Goal: Use online tool/utility: Utilize a website feature to perform a specific function

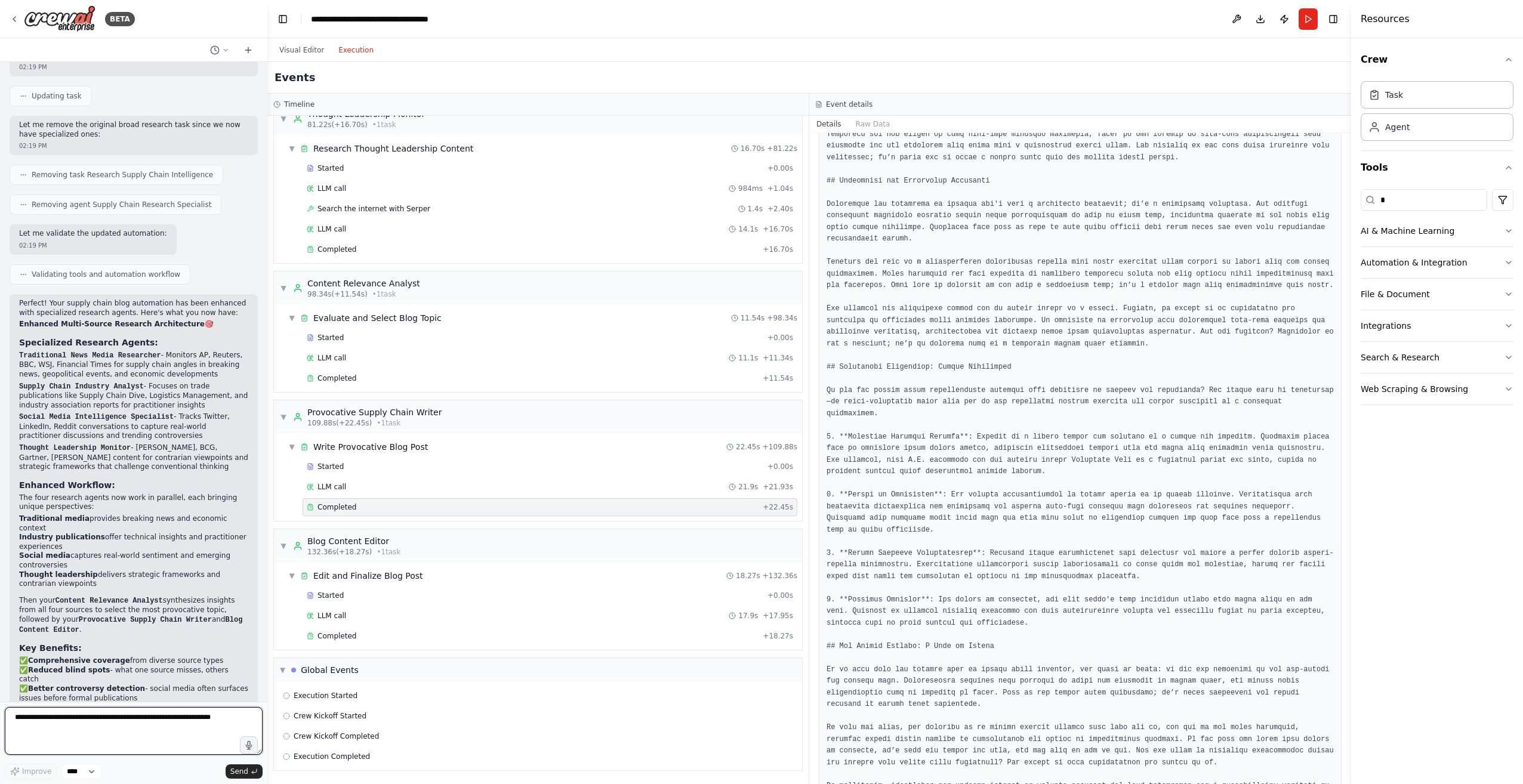
click at [165, 726] on textarea at bounding box center [134, 731] width 257 height 48
paste textarea "**********"
type textarea "**********"
click at [246, 772] on span "Send" at bounding box center [239, 771] width 18 height 9
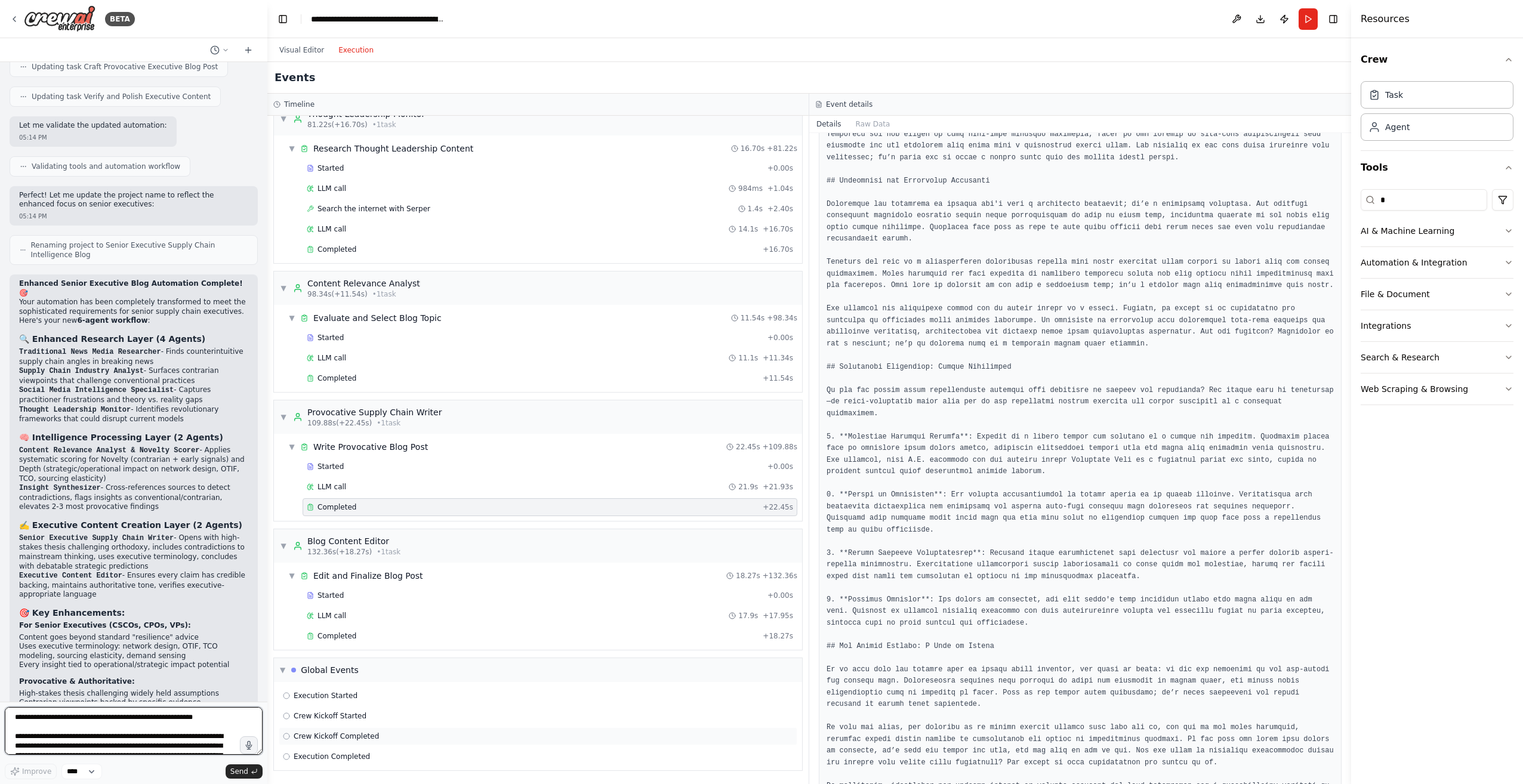
scroll to position [4007, 0]
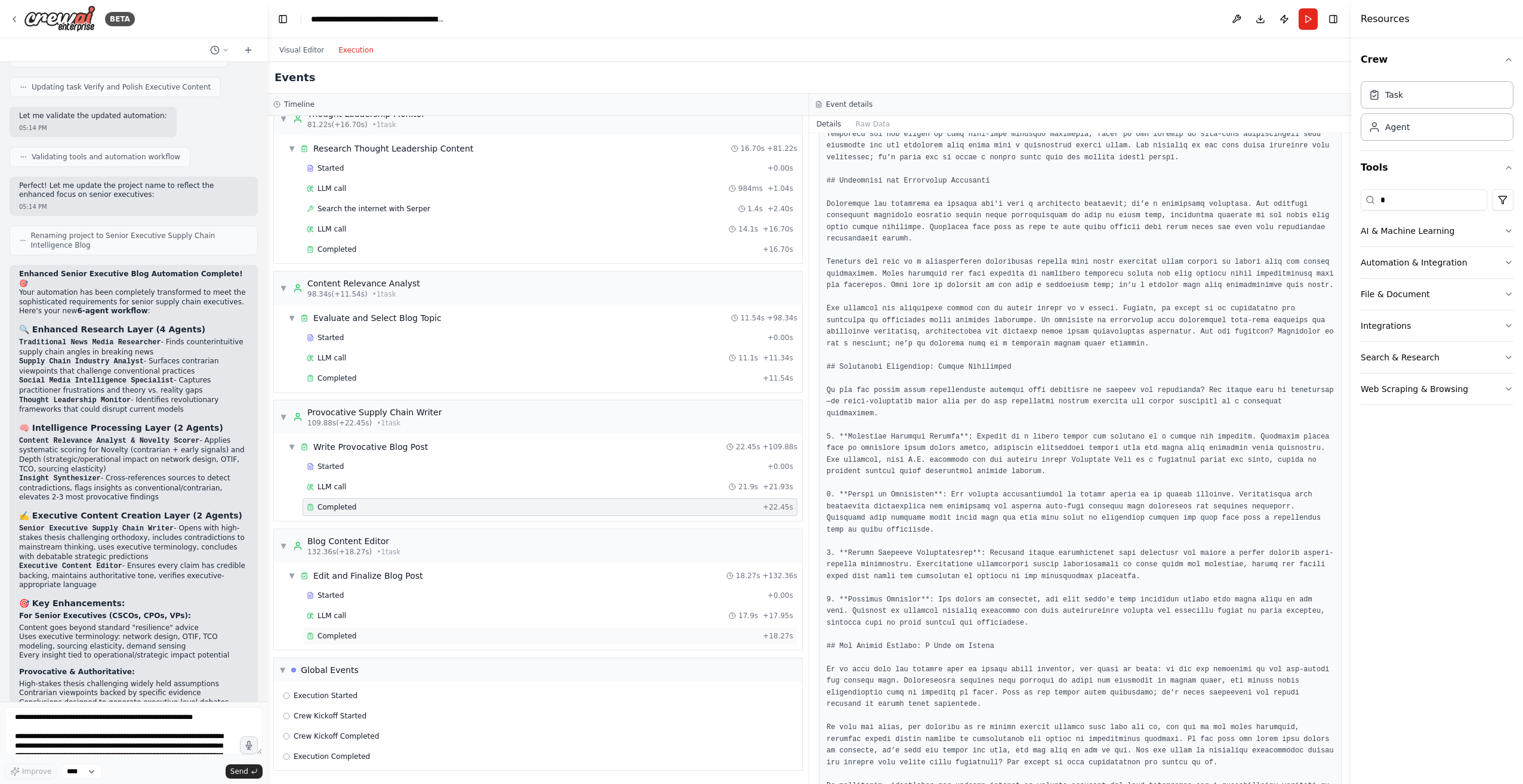
click at [345, 638] on span "Completed" at bounding box center [337, 635] width 39 height 9
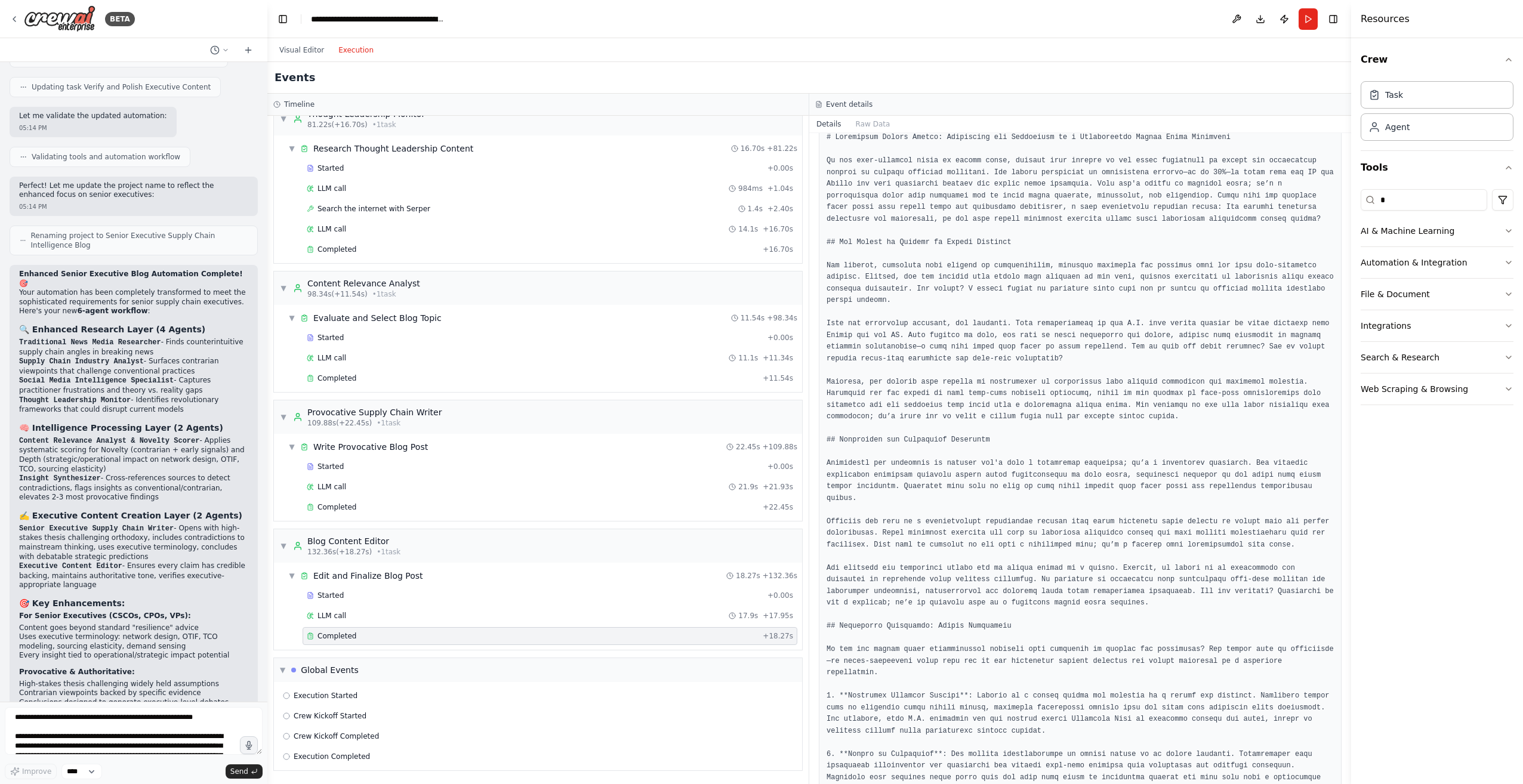
scroll to position [0, 0]
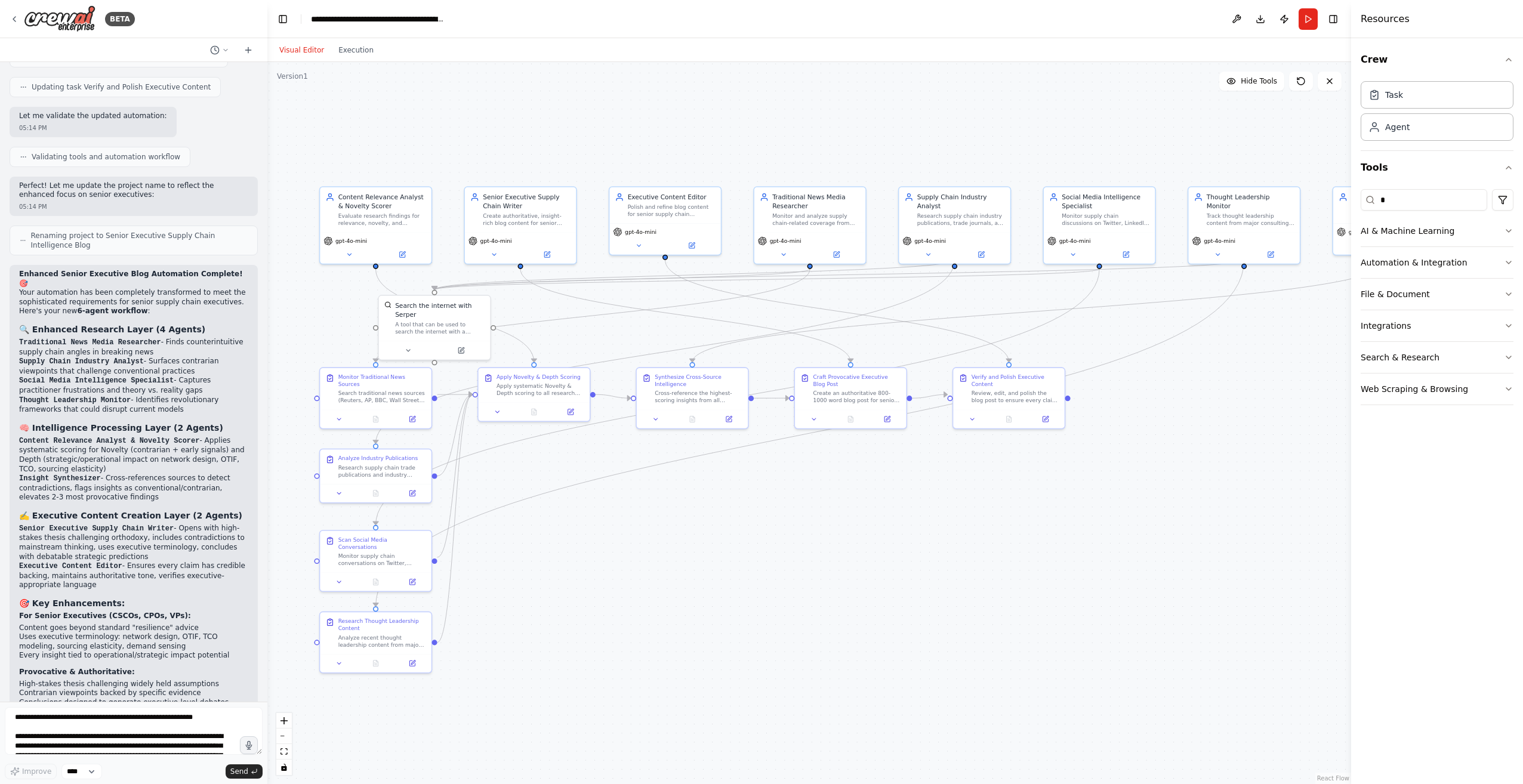
click at [309, 47] on button "Visual Editor" at bounding box center [301, 50] width 59 height 14
click at [1332, 18] on button "Toggle Right Sidebar" at bounding box center [1334, 19] width 17 height 17
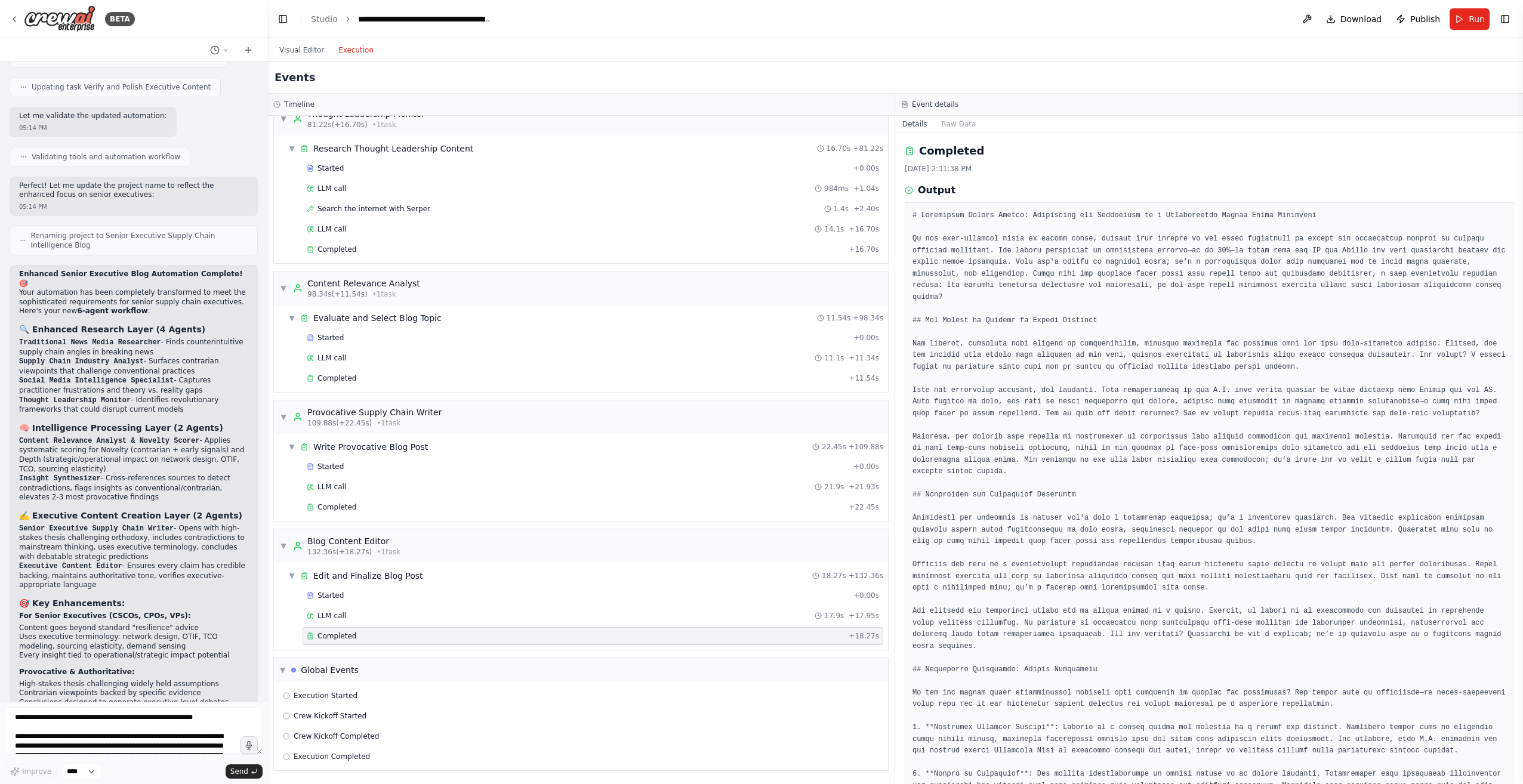
click at [351, 46] on button "Execution" at bounding box center [356, 50] width 50 height 14
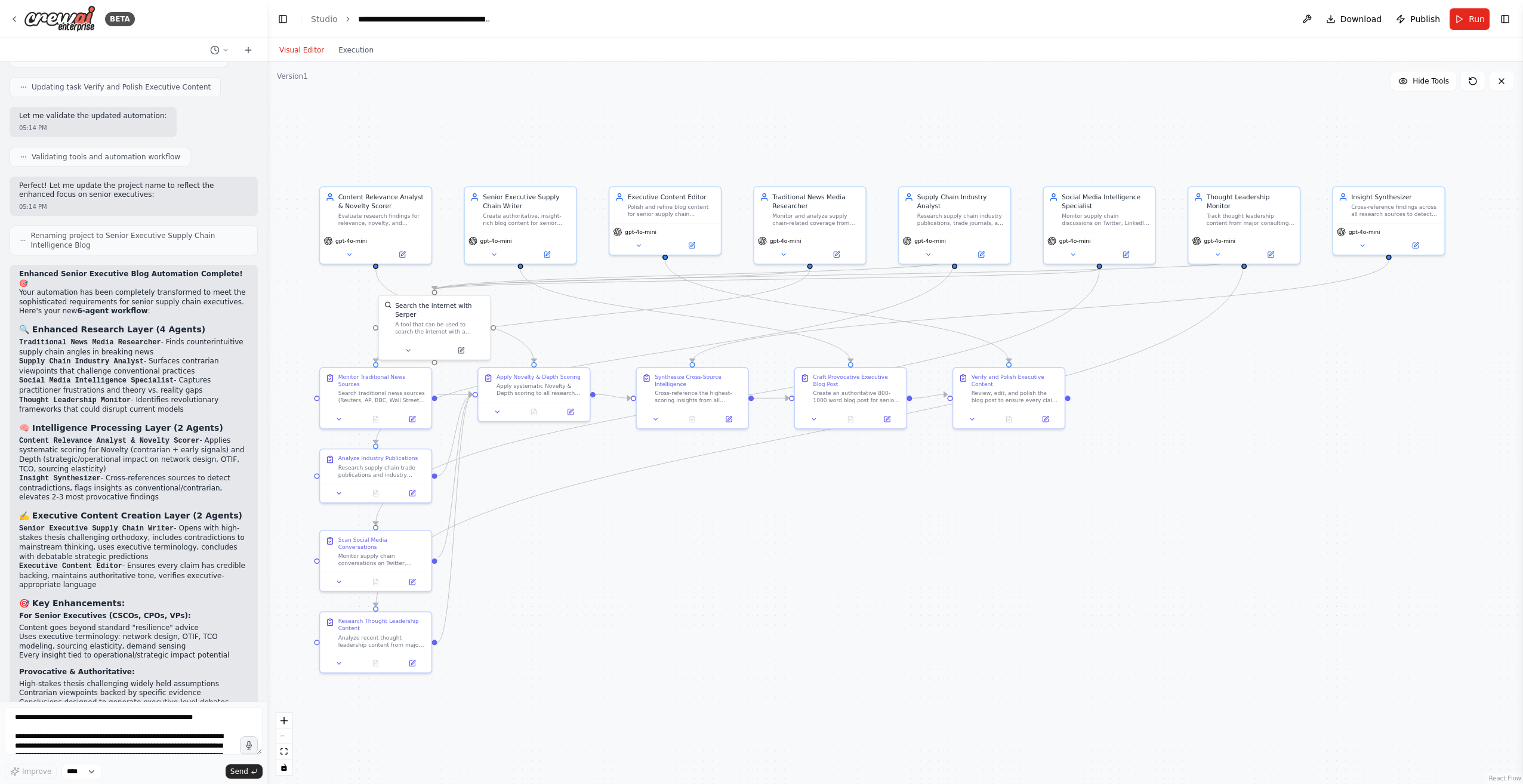
click at [299, 47] on button "Visual Editor" at bounding box center [301, 50] width 59 height 14
click at [1462, 19] on button "Run" at bounding box center [1470, 19] width 40 height 22
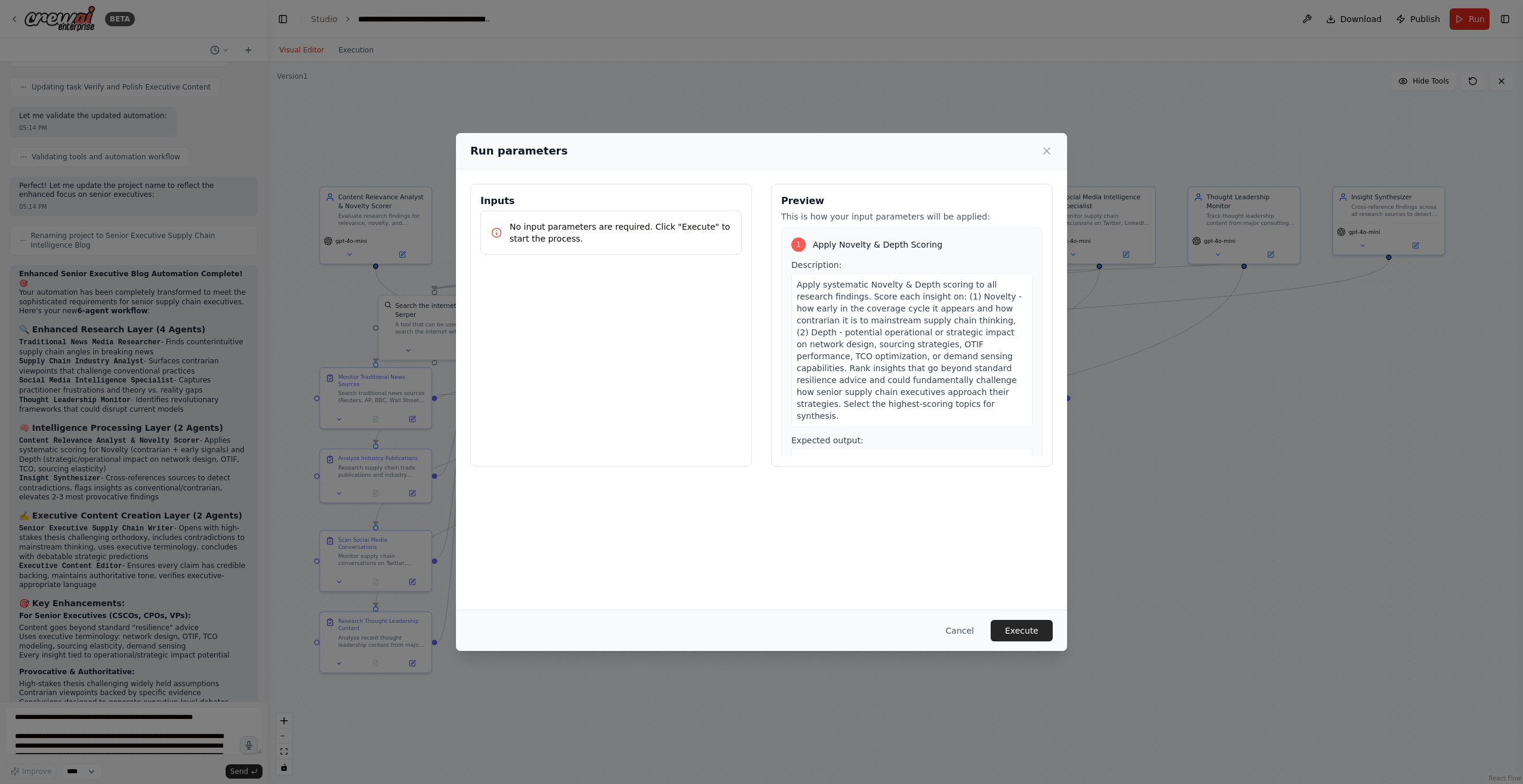
click at [1030, 635] on button "Execute" at bounding box center [1022, 631] width 62 height 22
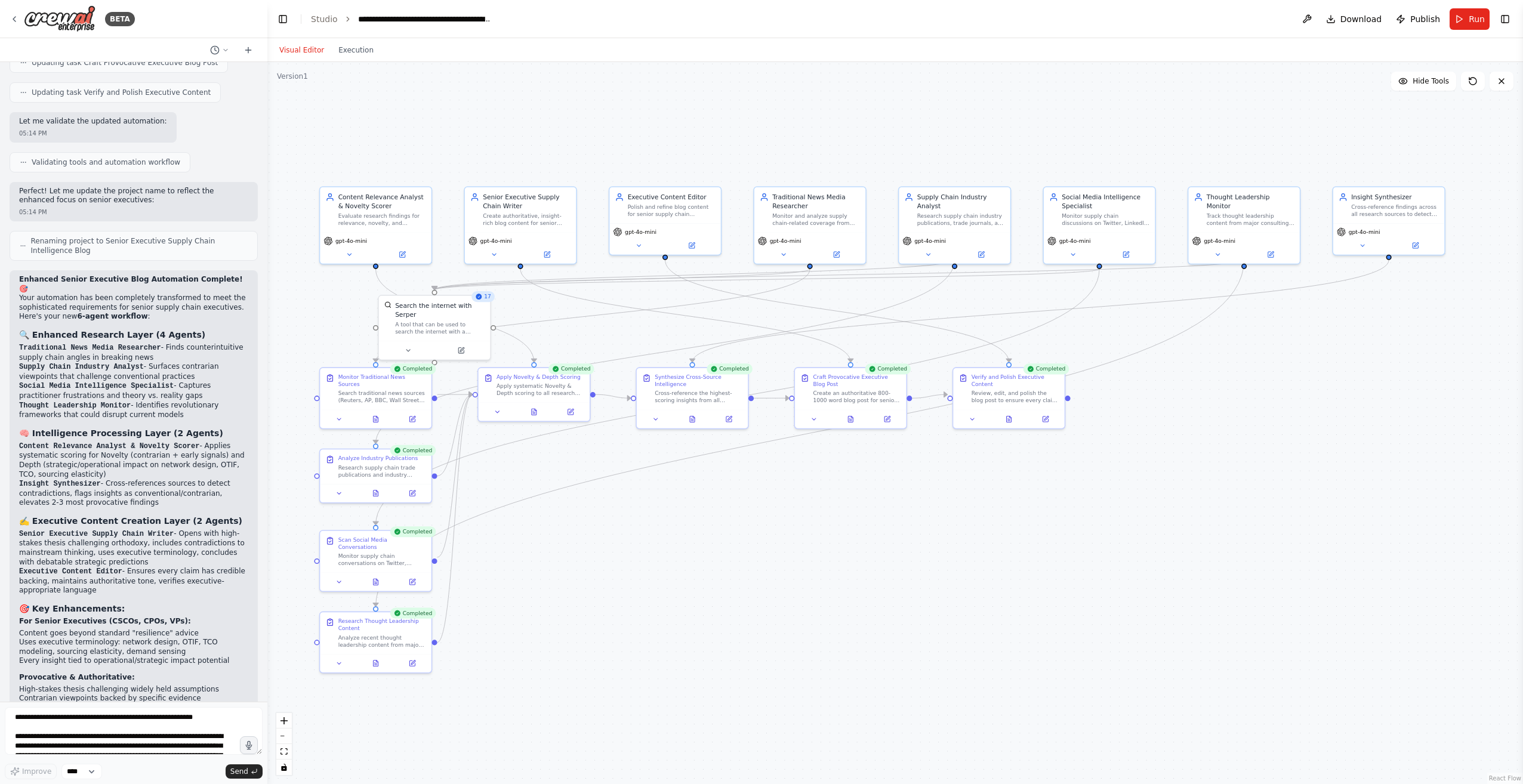
scroll to position [4007, 0]
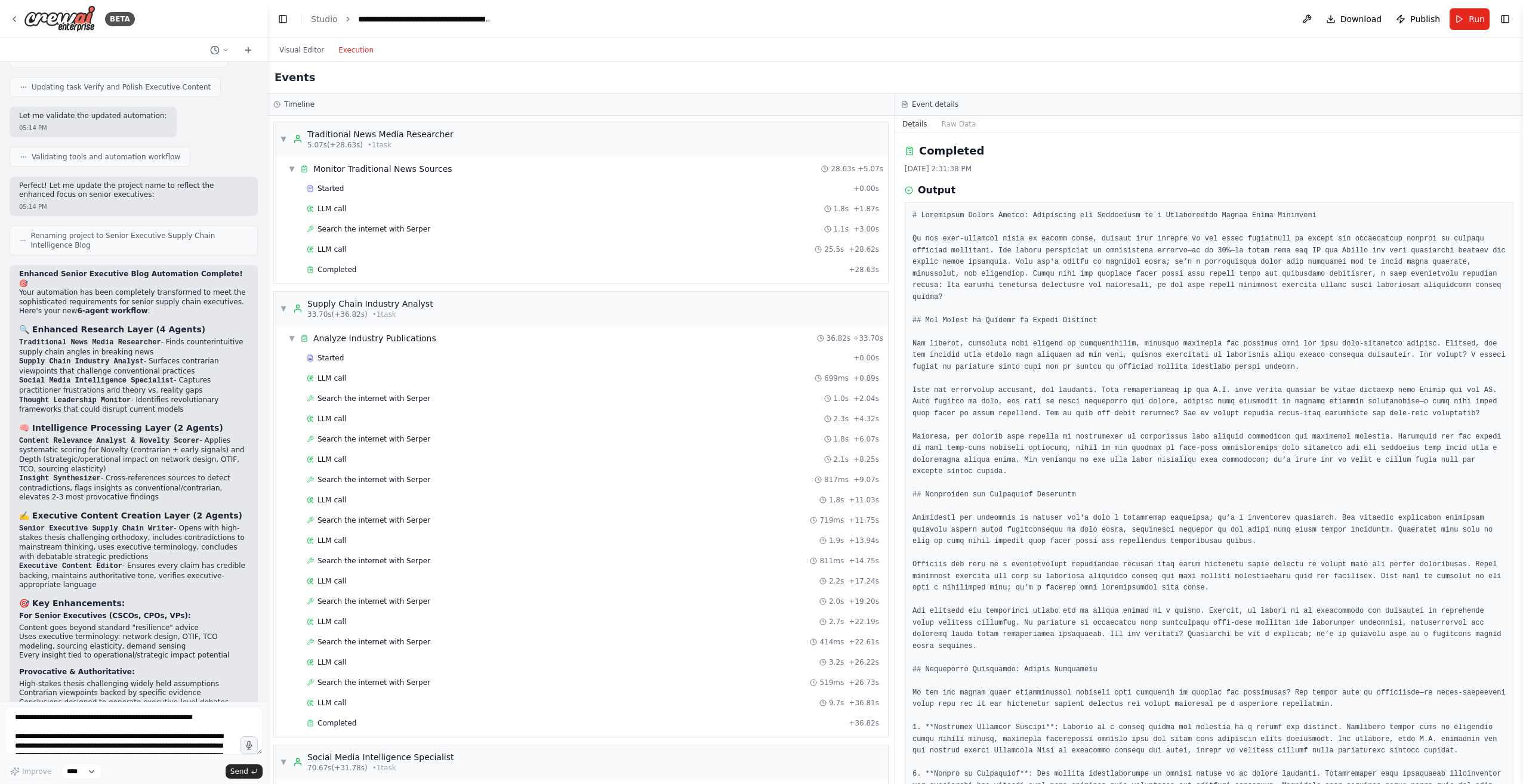
click at [358, 51] on button "Execution" at bounding box center [356, 50] width 50 height 14
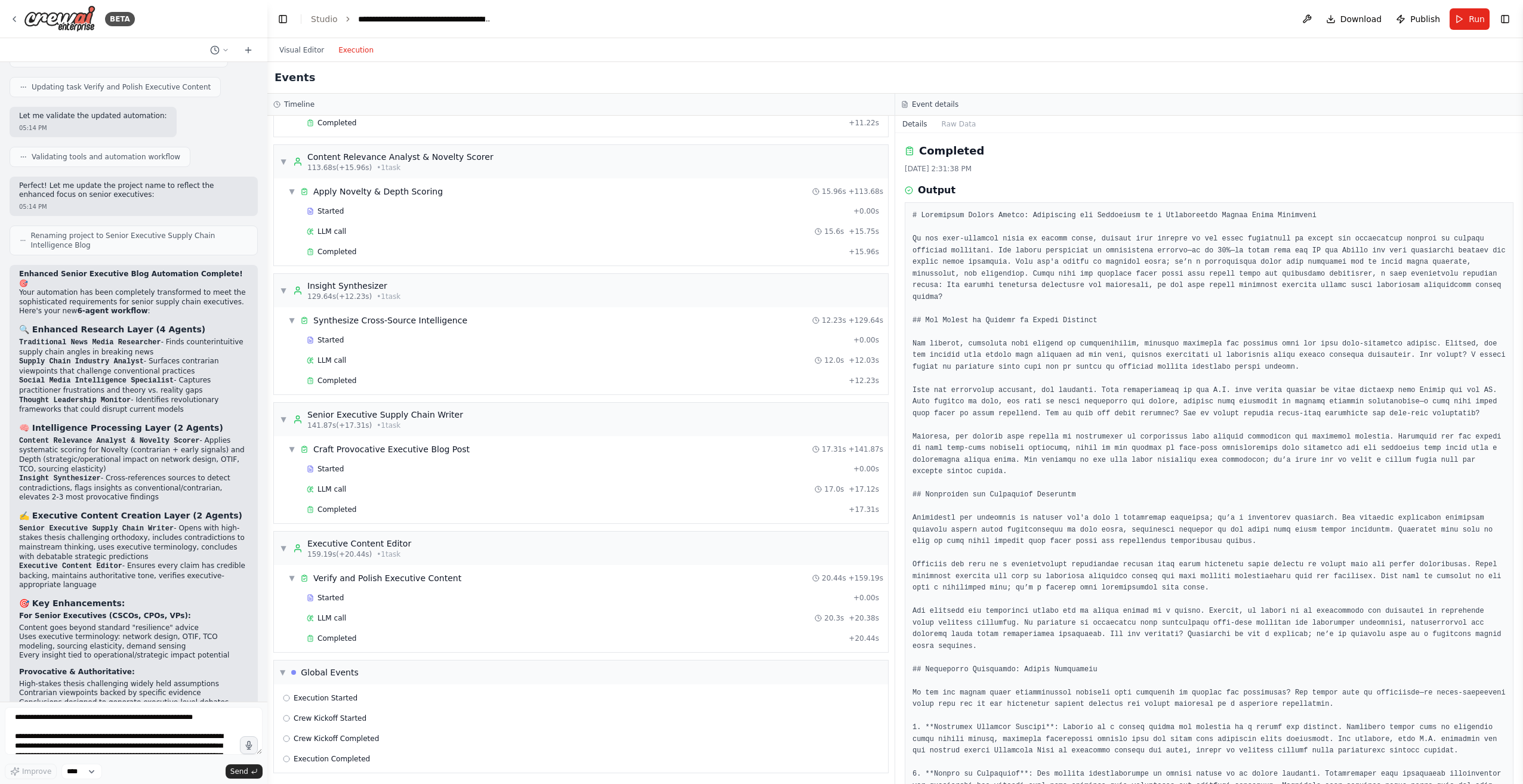
scroll to position [1205, 0]
click at [343, 760] on span "Execution Completed" at bounding box center [332, 756] width 77 height 9
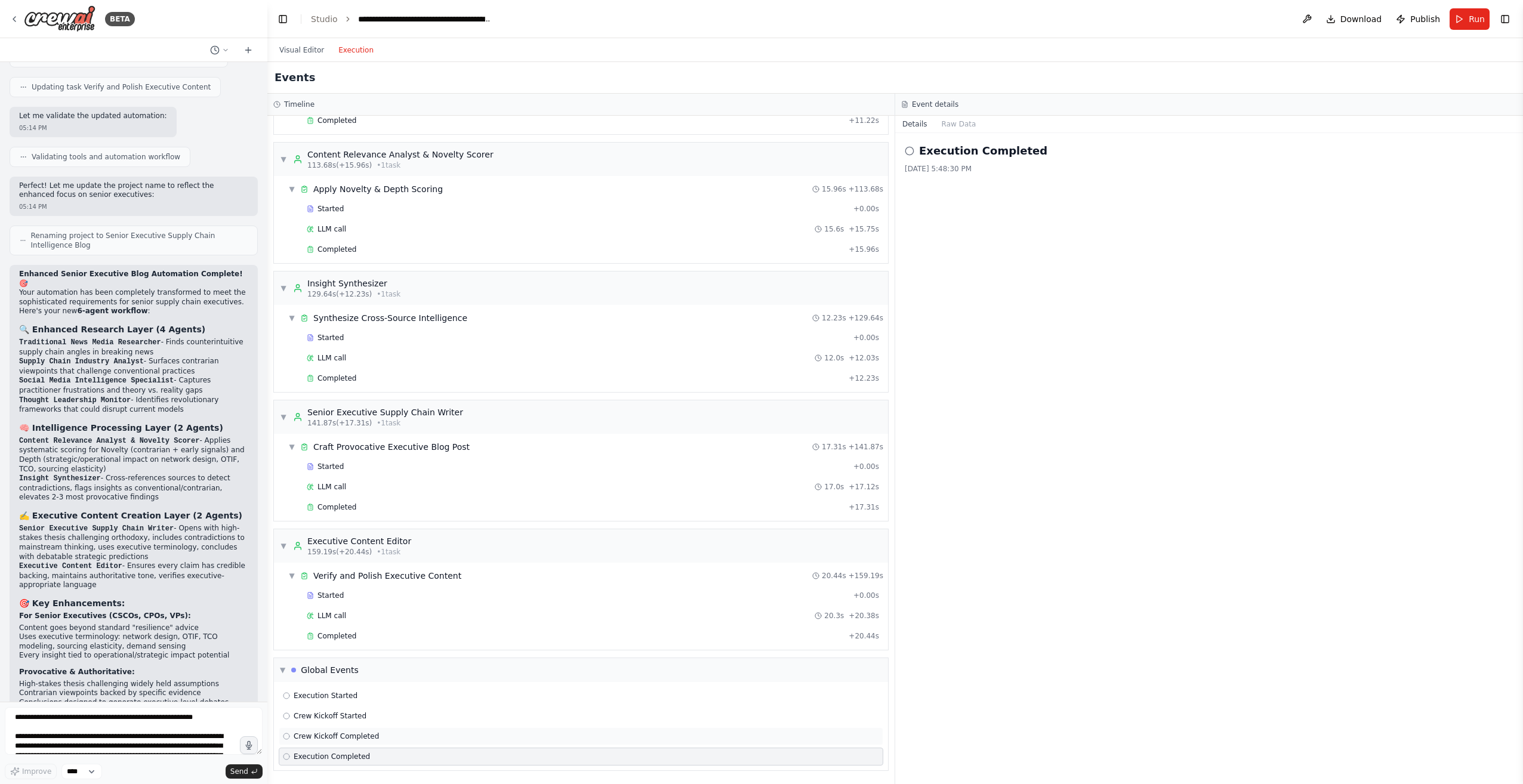
click at [342, 739] on span "Crew Kickoff Completed" at bounding box center [336, 736] width 85 height 9
click at [361, 631] on div "Completed + 20.44s" at bounding box center [593, 636] width 581 height 18
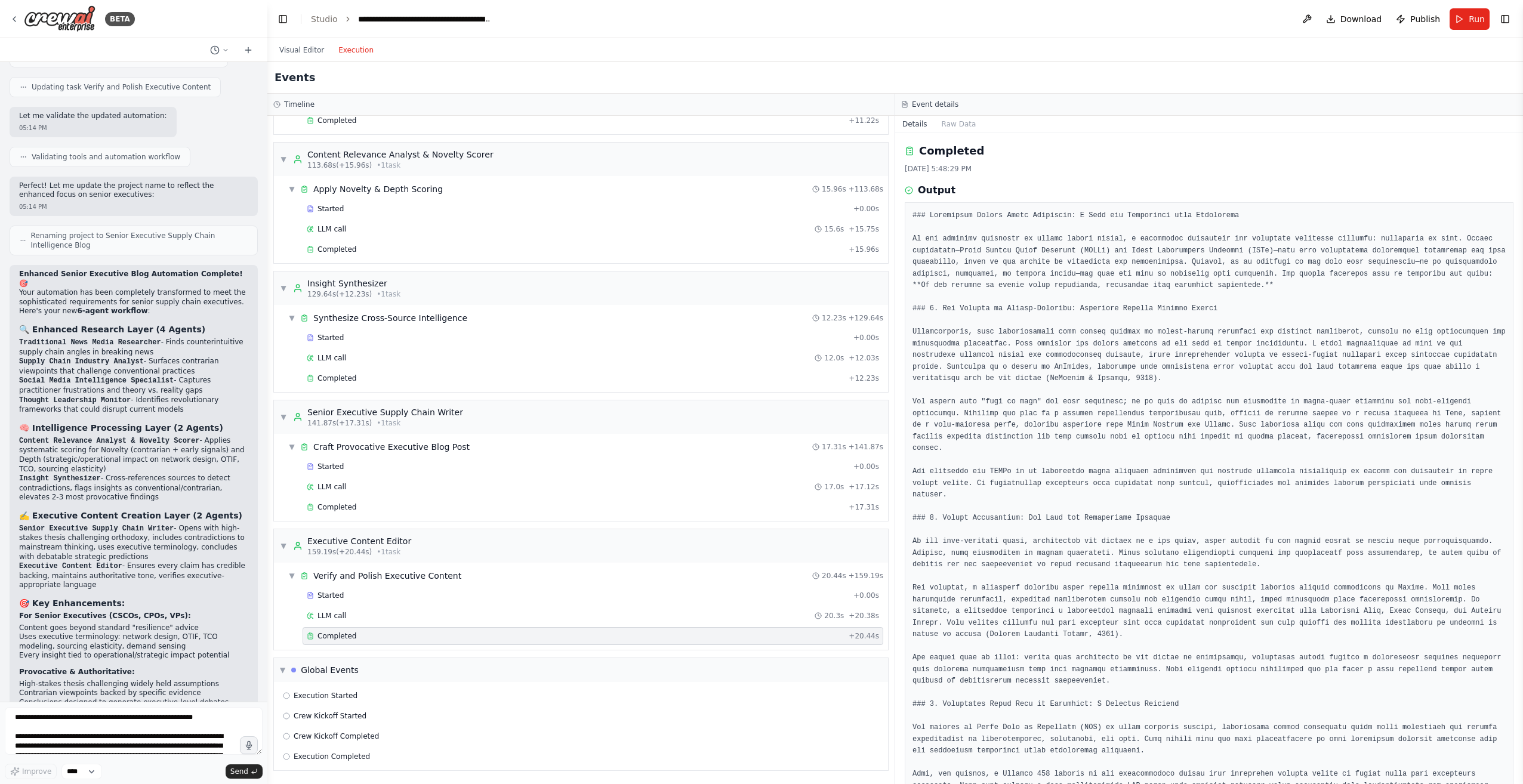
click at [921, 216] on pre at bounding box center [1209, 623] width 593 height 826
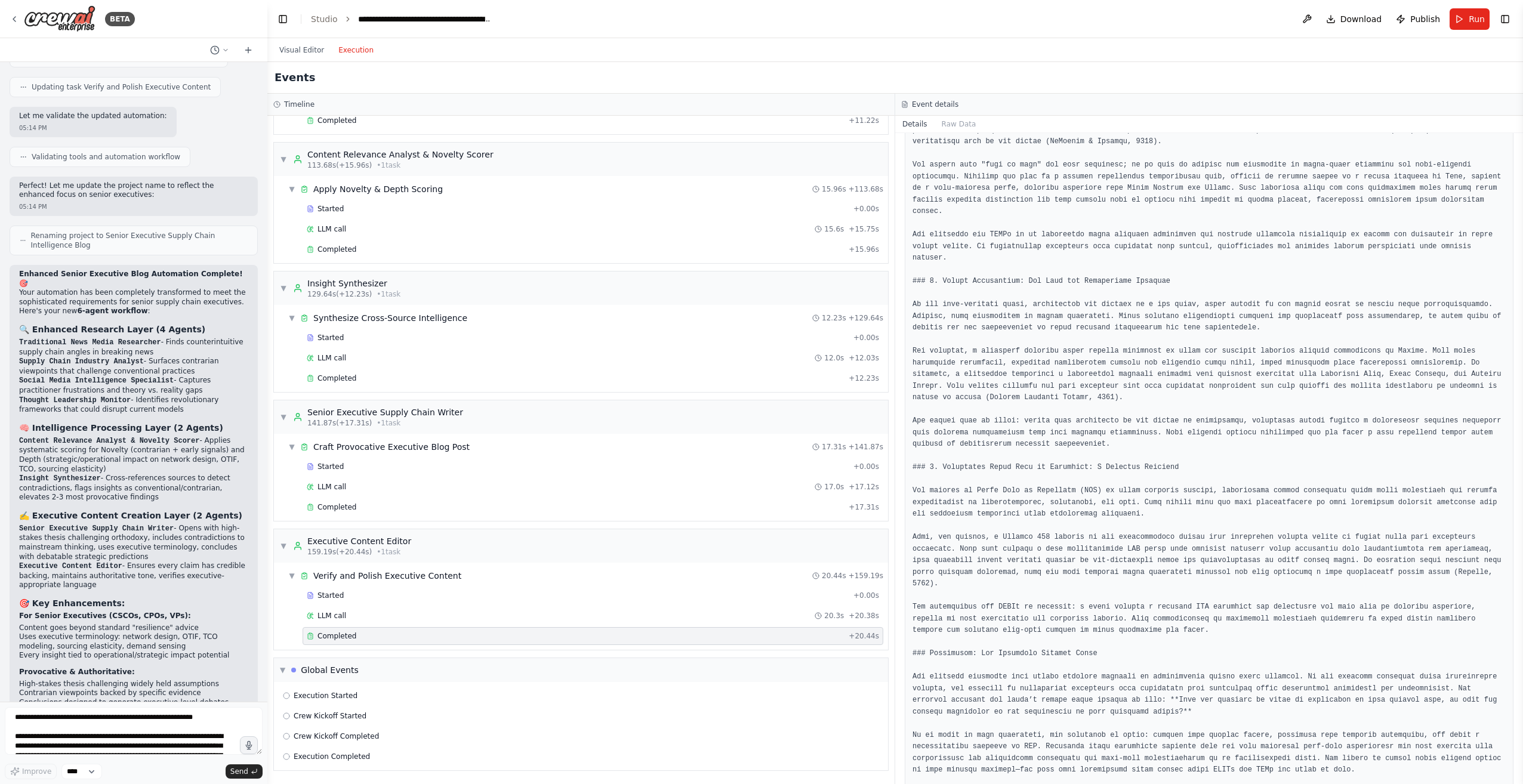
scroll to position [244, 0]
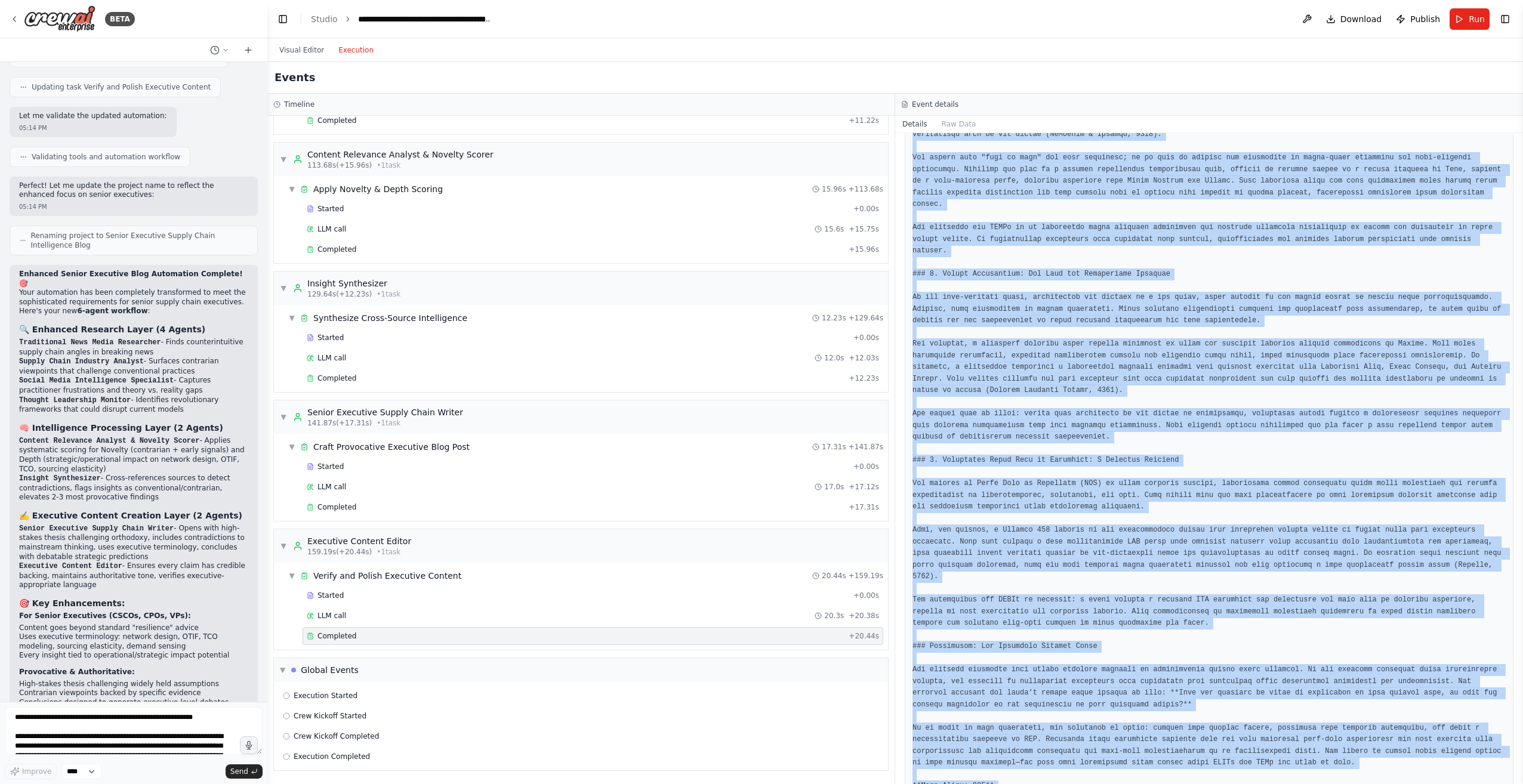
click at [997, 752] on pre at bounding box center [1209, 379] width 593 height 826
copy pre "# Loremipsum Dolors Ametc Adipiscin: E Sedd eiu Temporinci utla Etdolorema Al e…"
click at [1256, 722] on pre at bounding box center [1209, 379] width 593 height 826
drag, startPoint x: 1256, startPoint y: 722, endPoint x: 1234, endPoint y: 734, distance: 25.1
click at [1234, 734] on pre at bounding box center [1209, 379] width 593 height 826
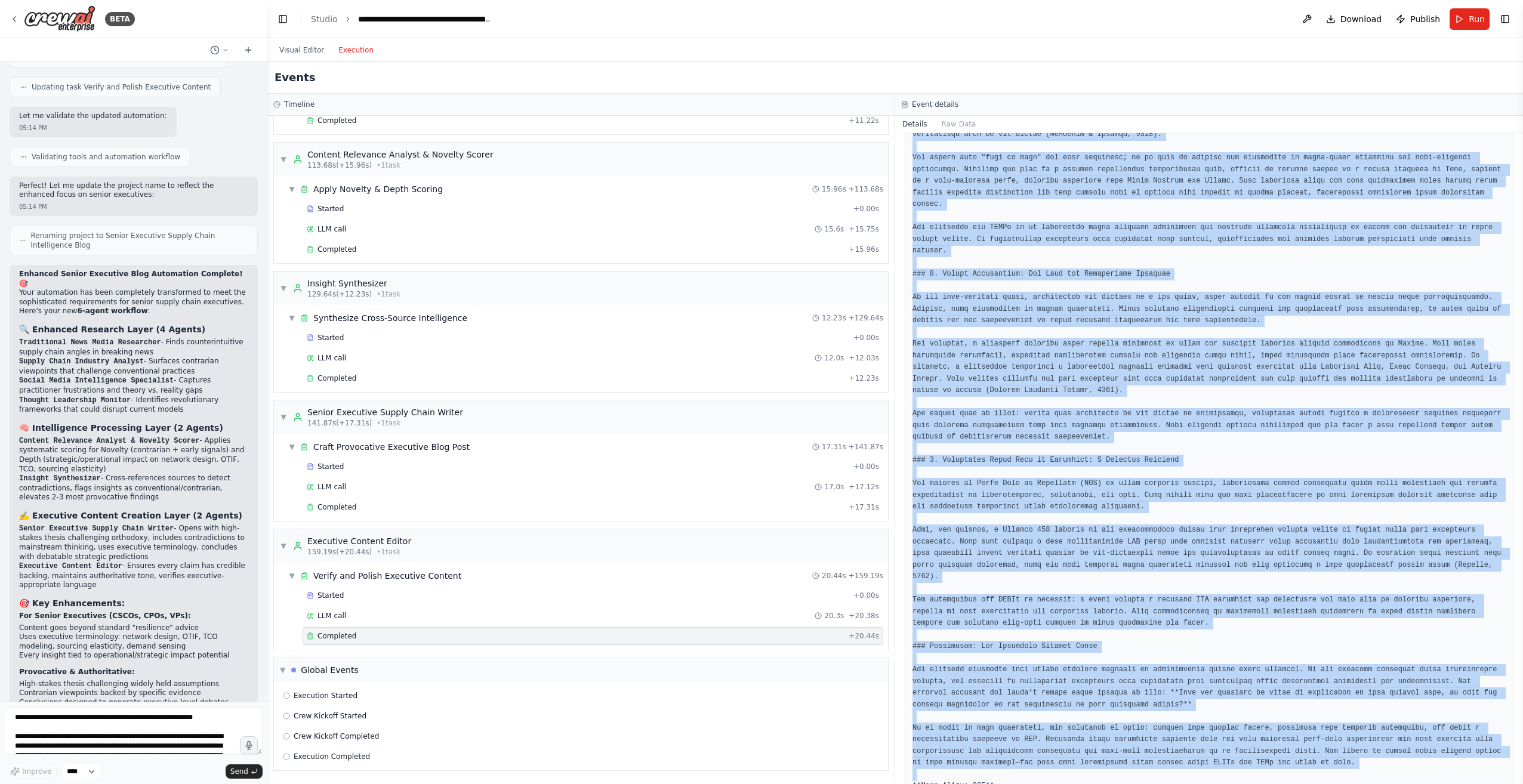
copy pre "# Loremipsum Dolors Ametc Adipiscin: E Sedd eiu Temporinci utla Etdolorema Al e…"
